Goal: Task Accomplishment & Management: Use online tool/utility

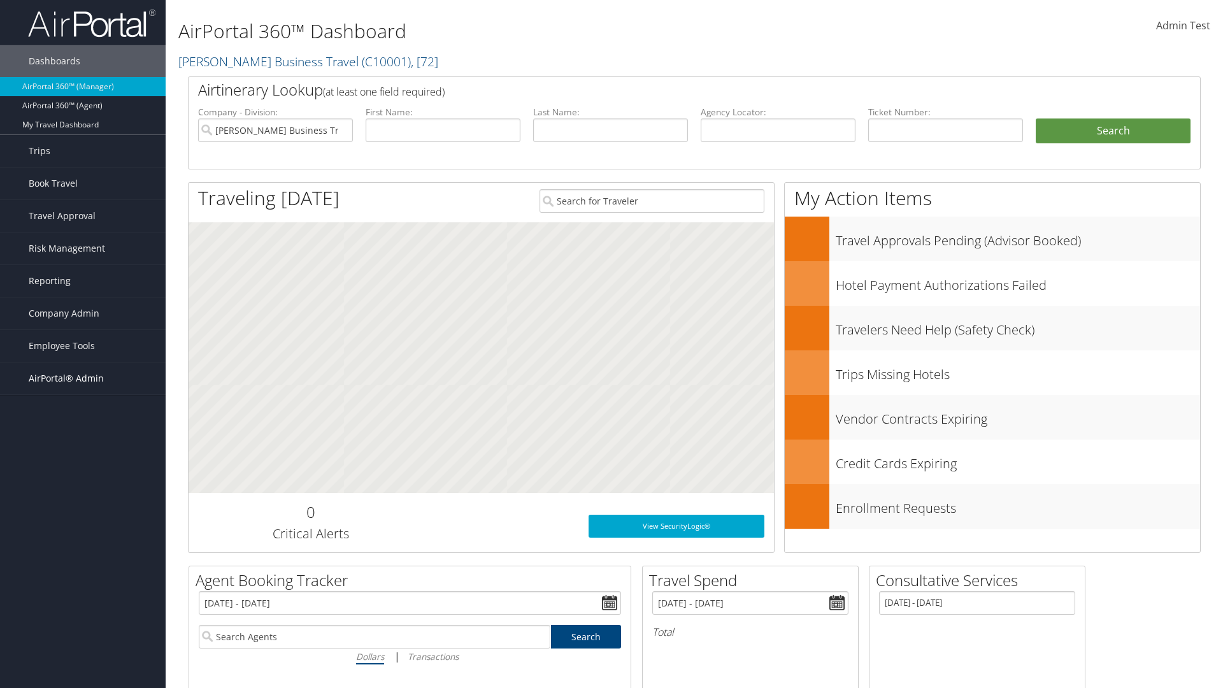
click at [83, 378] on span "AirPortal® Admin" at bounding box center [66, 378] width 75 height 32
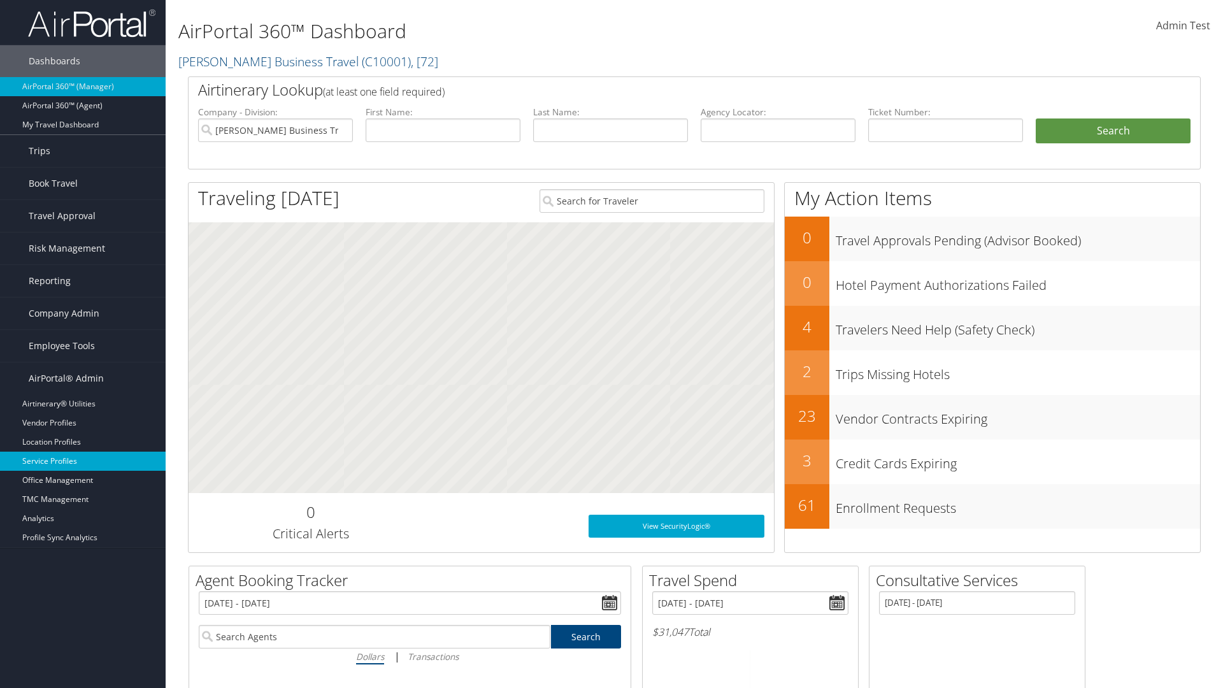
click at [83, 461] on link "Service Profiles" at bounding box center [83, 461] width 166 height 19
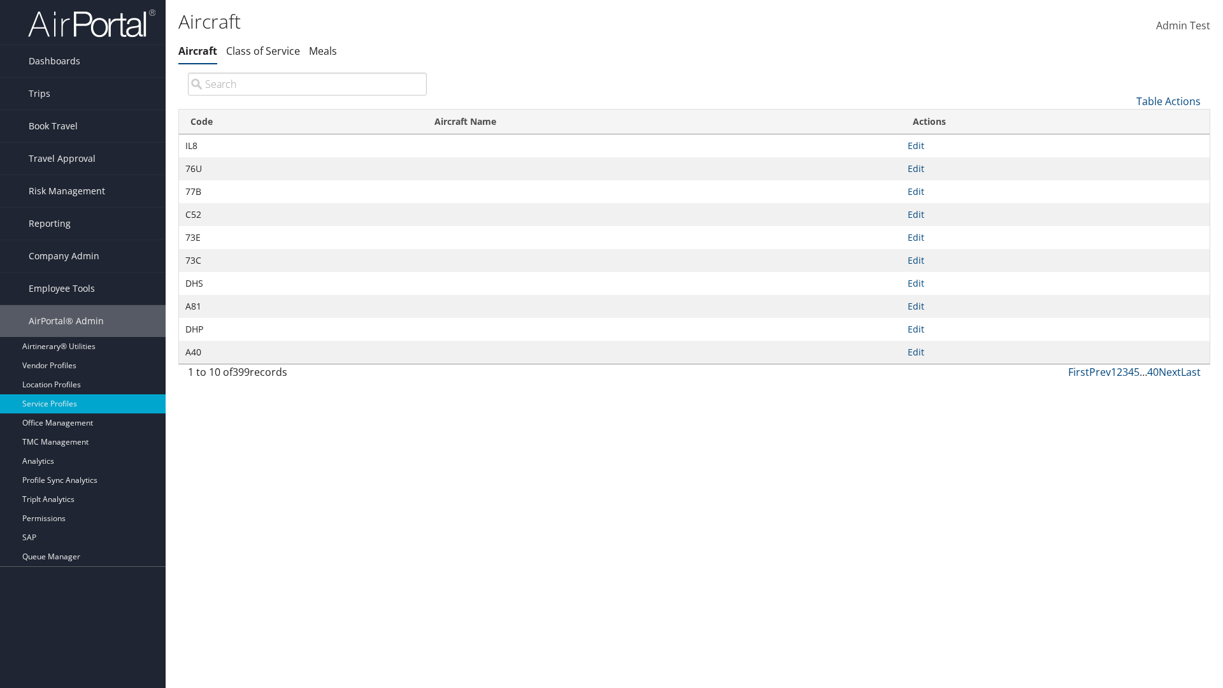
click at [1168, 101] on link "Table Actions" at bounding box center [1168, 101] width 64 height 14
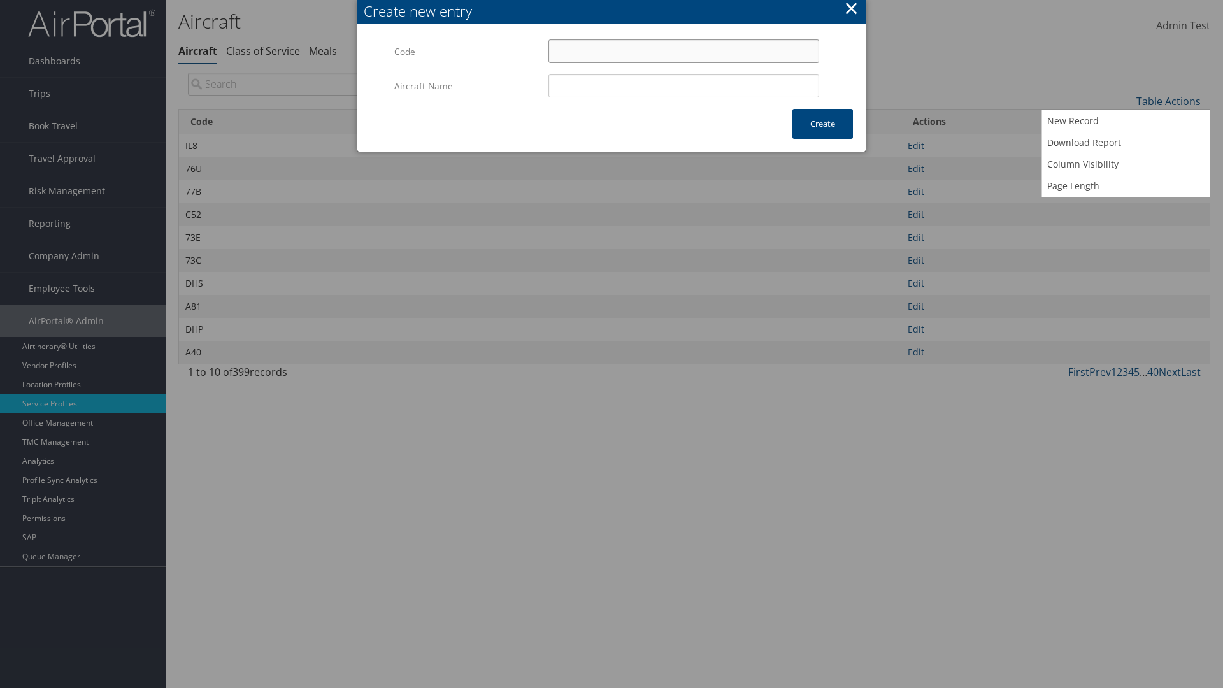
click at [683, 51] on input "Code" at bounding box center [683, 51] width 271 height 24
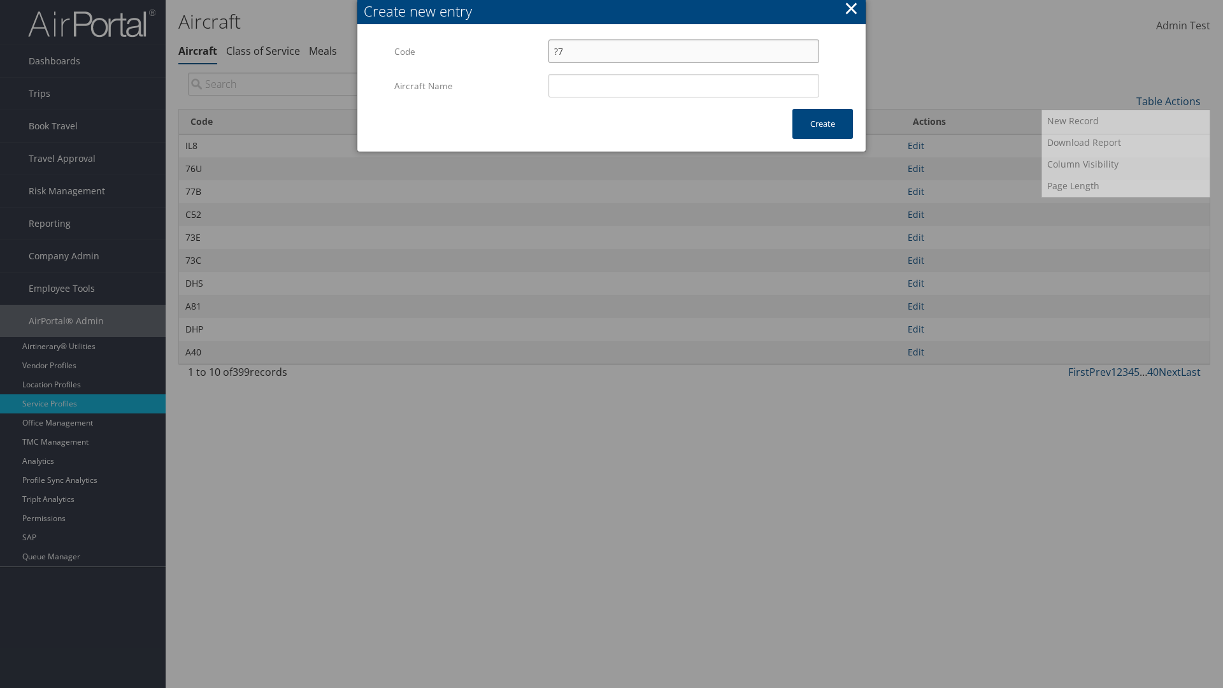
type input "?7"
click at [683, 85] on input "Aircraft Name" at bounding box center [683, 86] width 271 height 24
type input "Test"
type input "?7"
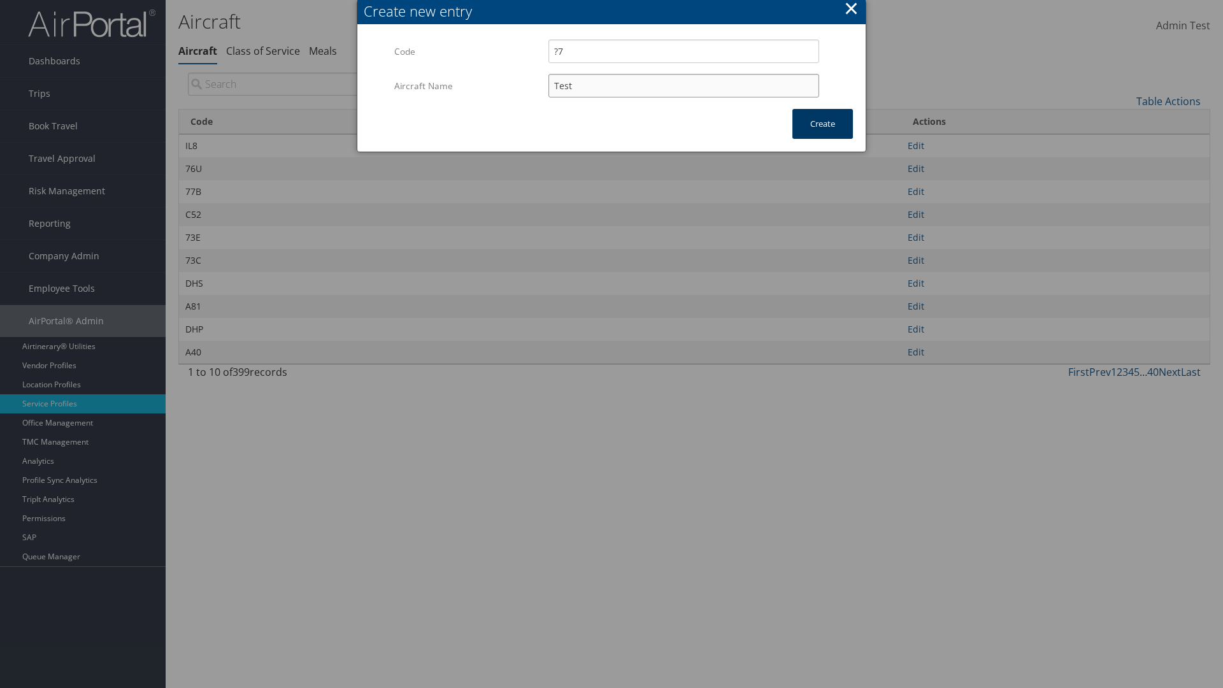
type input "Test"
click at [822, 124] on button "Create" at bounding box center [822, 124] width 60 height 30
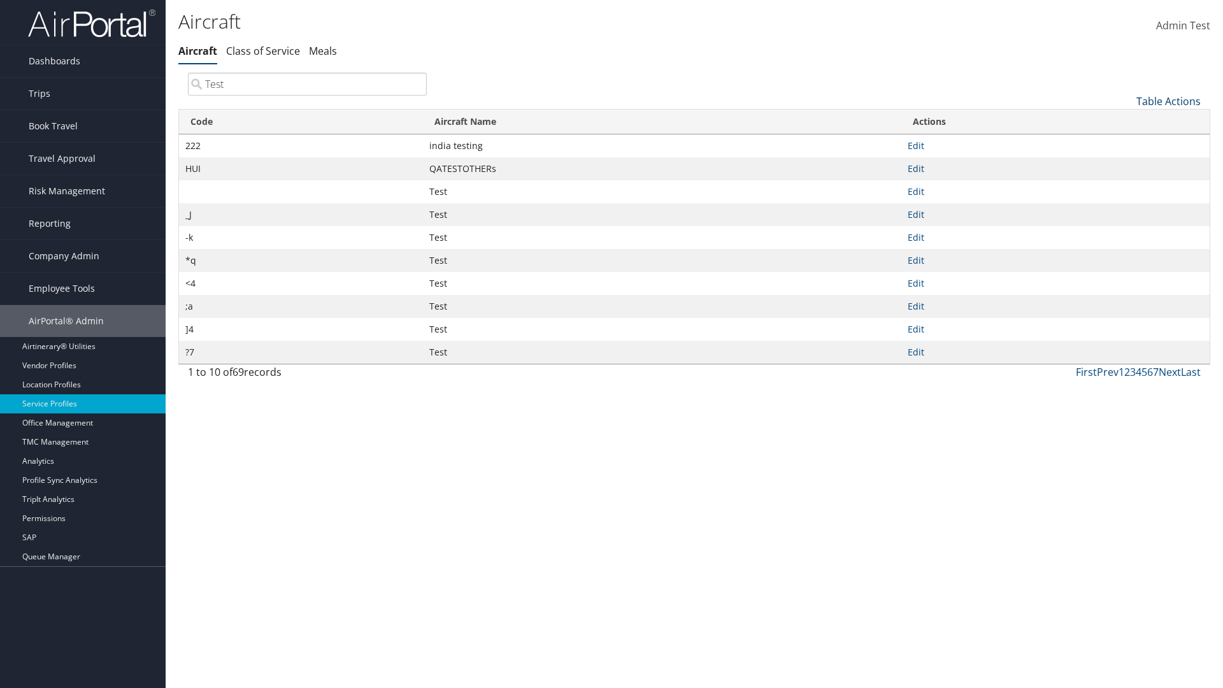
type input "Test"
click at [1168, 101] on link "Table Actions" at bounding box center [1168, 101] width 64 height 14
